Goal: Book appointment/travel/reservation

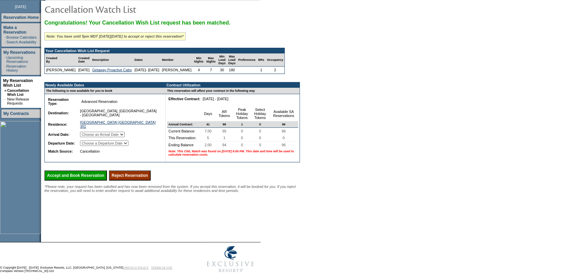
scroll to position [91, 0]
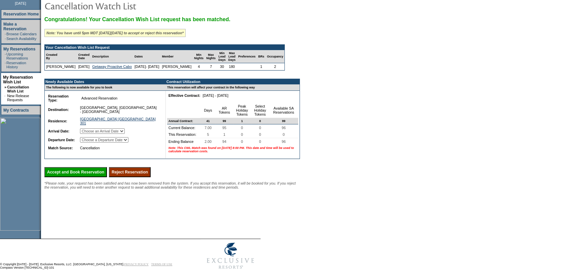
click at [125, 134] on select "Choose an Arrival Date Monday, March 2, 2026 Tuesday, March 3, 2026 Wednesday, …" at bounding box center [102, 130] width 45 height 5
select select "03/02/2026"
click at [88, 134] on select "Choose an Arrival Date Monday, March 2, 2026 Tuesday, March 3, 2026 Wednesday, …" at bounding box center [102, 130] width 45 height 5
click at [128, 143] on select "Choose a Departure Date Tuesday, March 3, 2026 Wednesday, March 4, 2026 Thursda…" at bounding box center [104, 139] width 48 height 5
select select "03/07/2026"
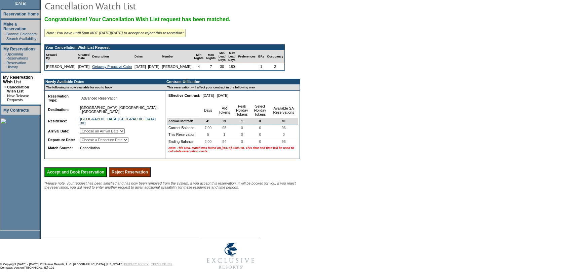
click at [89, 143] on select "Choose a Departure Date Tuesday, March 3, 2026 Wednesday, March 4, 2026 Thursda…" at bounding box center [104, 139] width 48 height 5
click at [104, 177] on input "Accept and Book Reservation" at bounding box center [75, 172] width 63 height 10
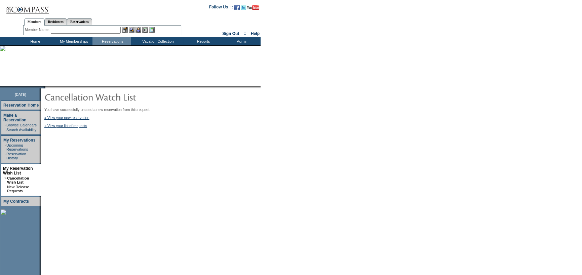
click at [76, 114] on div "You have successfully created a new reservation from this request. » View your …" at bounding box center [172, 118] width 256 height 20
click at [75, 117] on link "» View your new reservation" at bounding box center [66, 118] width 45 height 4
